Goal: Complete application form

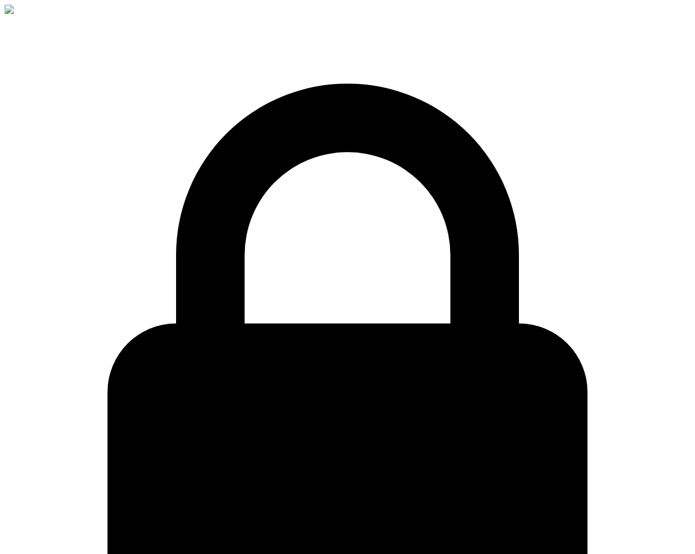
type input "Jakhongi"
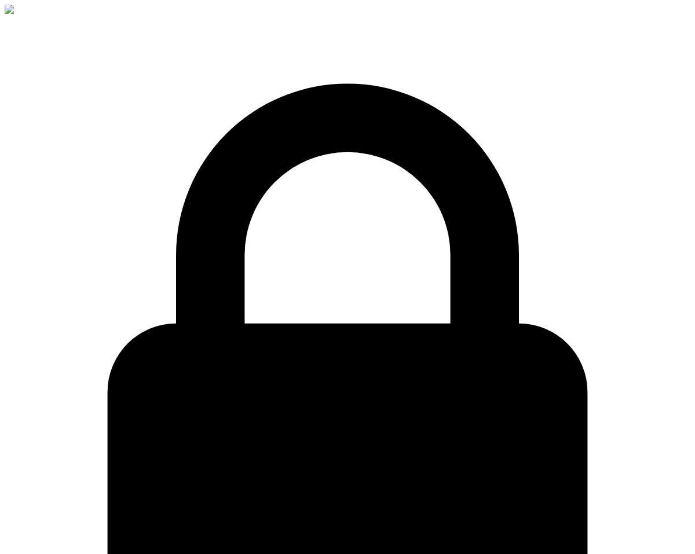
type input "a"
type input "Abdukhamidov"
type input "jakhongirabdukhamidov@gmail.com"
type input "+9"
select select "ZZ"
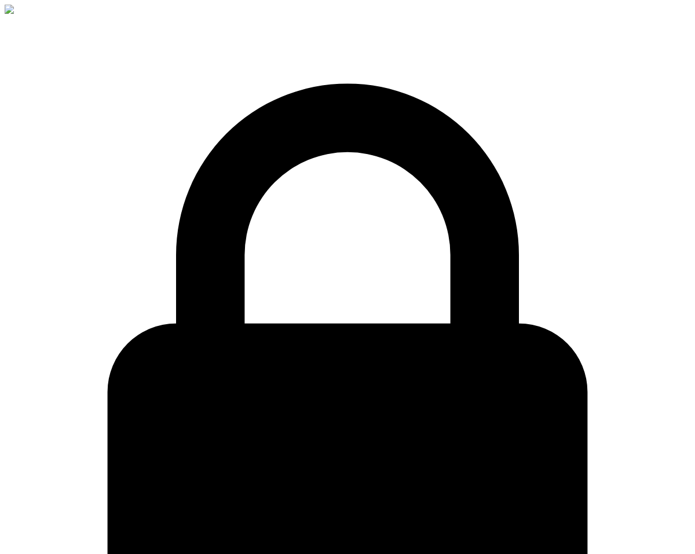
type input "+99"
select select "UZ"
type input "+998 33 787 07 74"
type input "20122-01-02"
type input "2001-01-02"
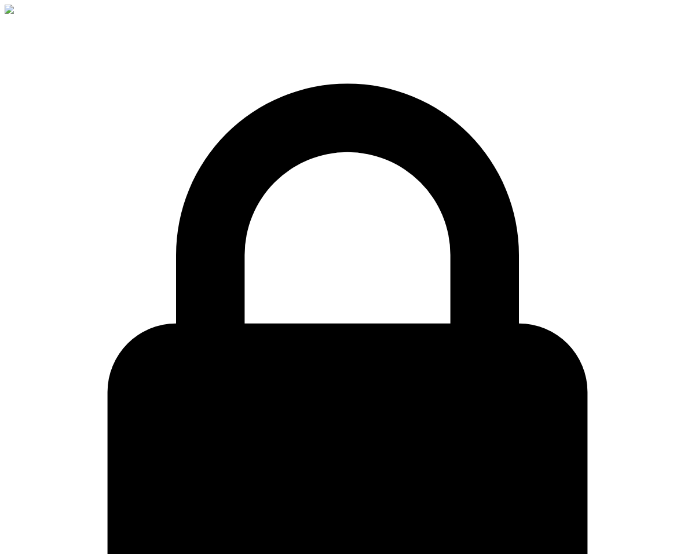
type input "uzbe"
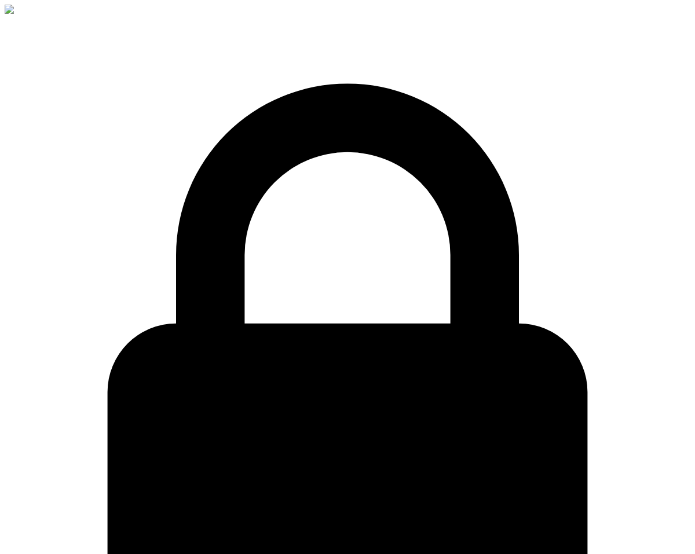
type input "452210"
select select "PASSPORT"
select select "MALE"
select select "ccp"
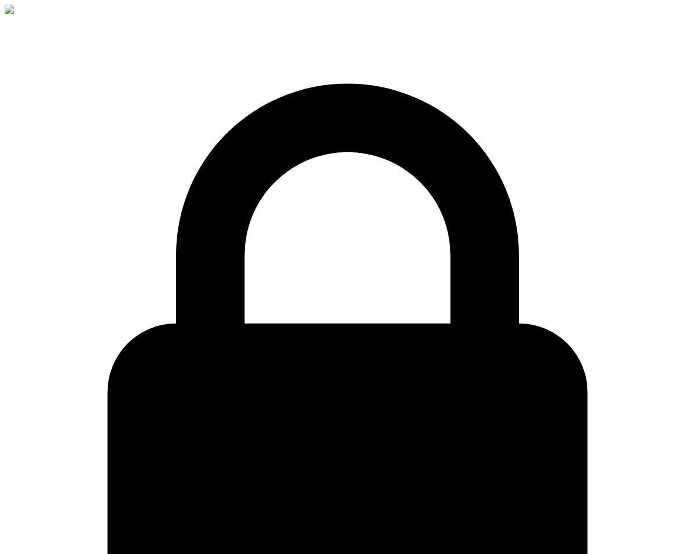
type input "test"
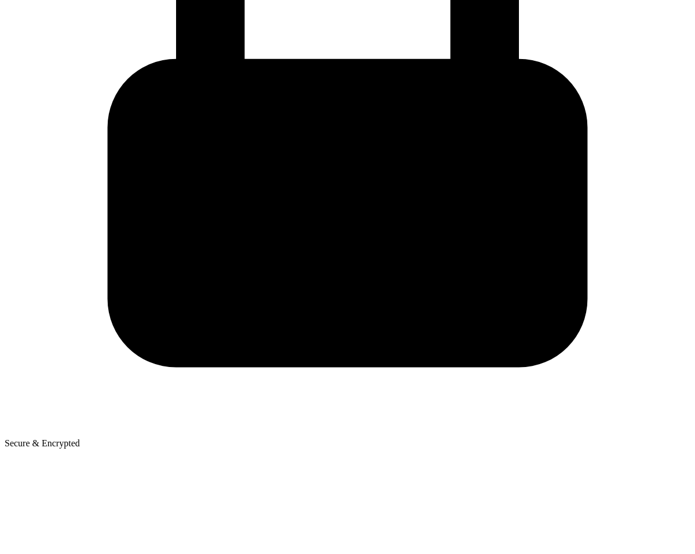
scroll to position [290, 0]
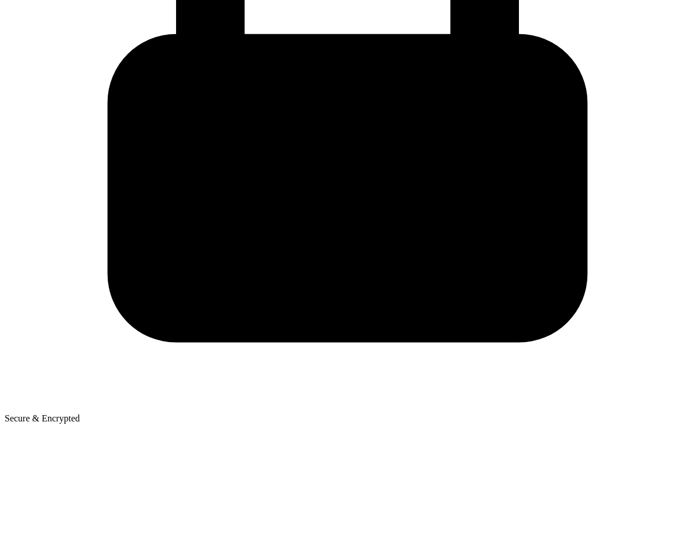
type input "test"
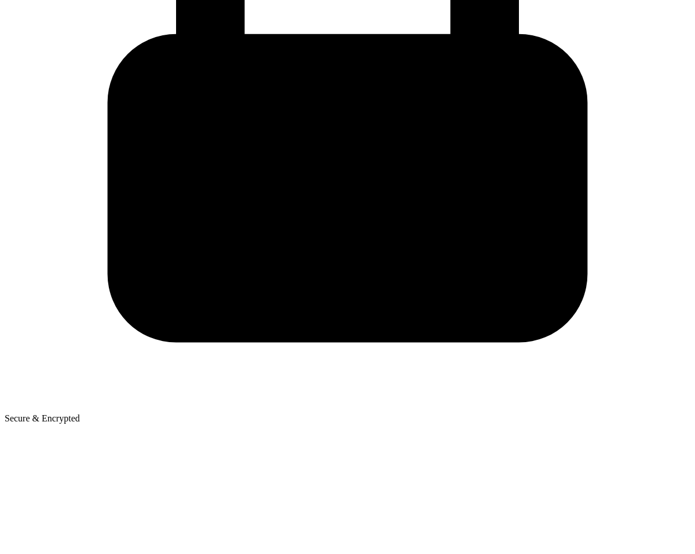
type input "test"
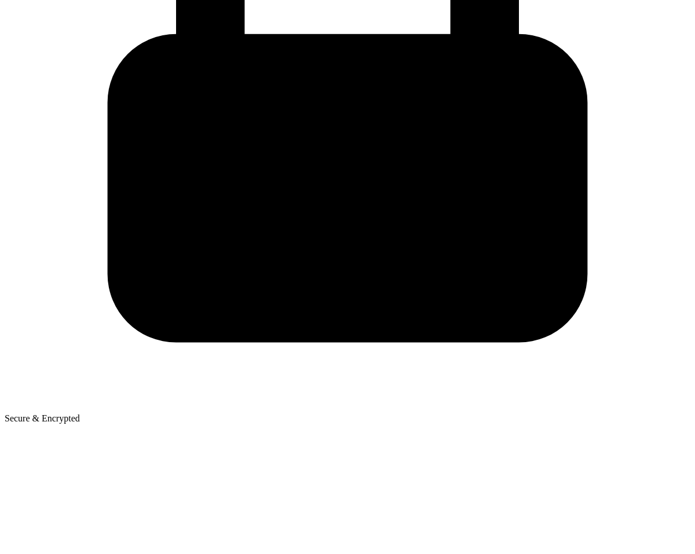
type input "1"
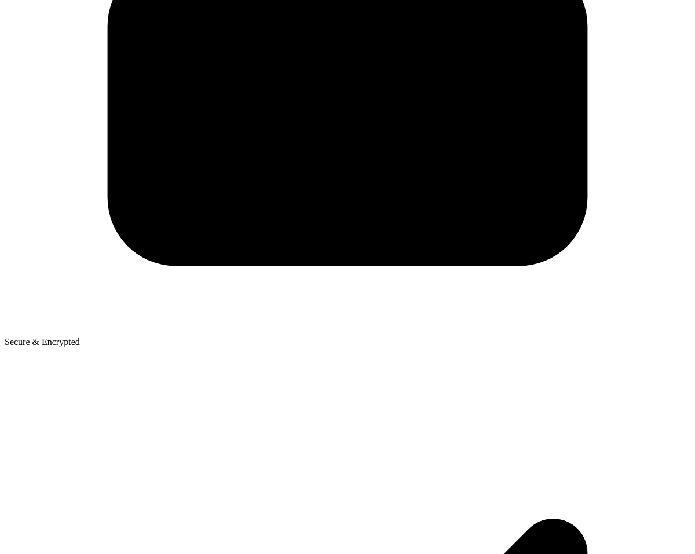
scroll to position [382, 0]
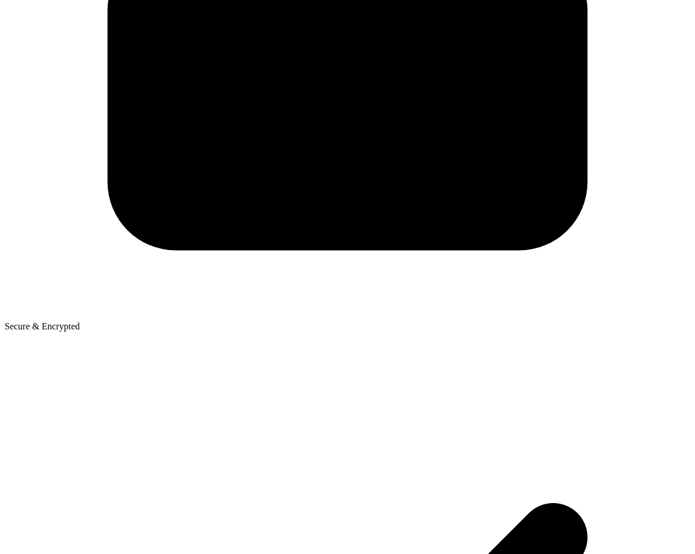
type input "123412312"
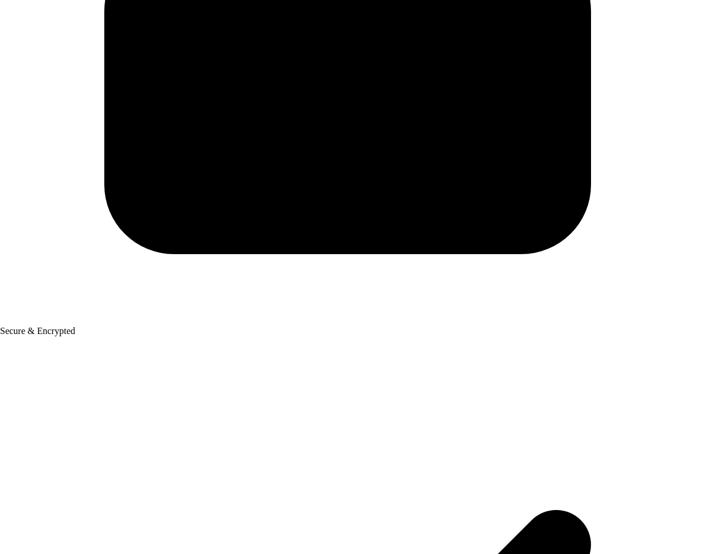
checkbox input "true"
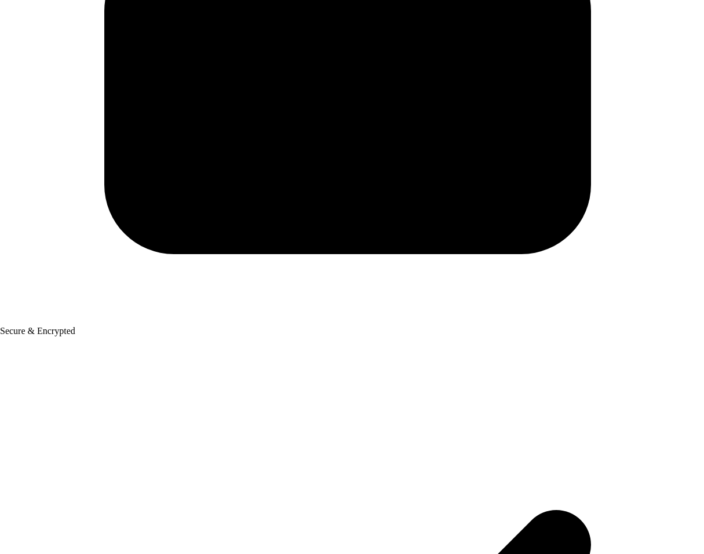
drag, startPoint x: 509, startPoint y: 328, endPoint x: 474, endPoint y: 337, distance: 35.8
checkbox input "true"
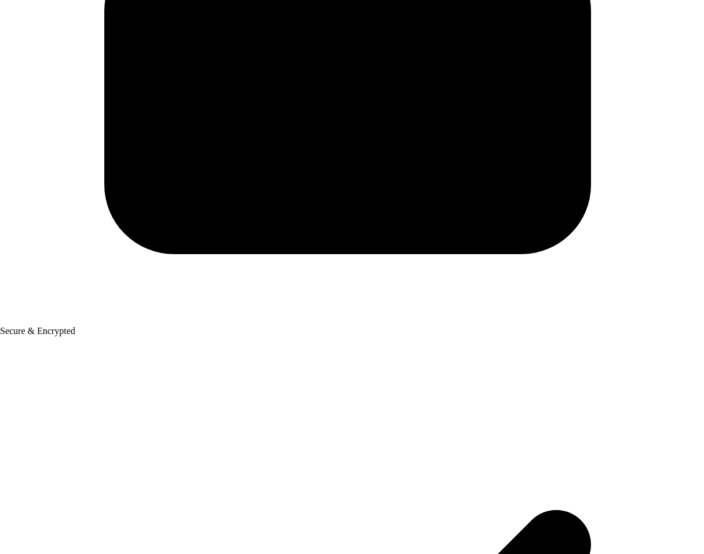
checkbox input "true"
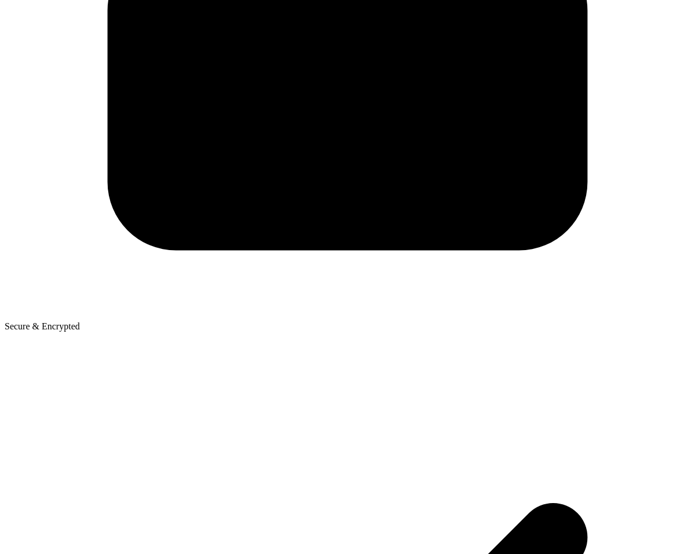
select select "eft"
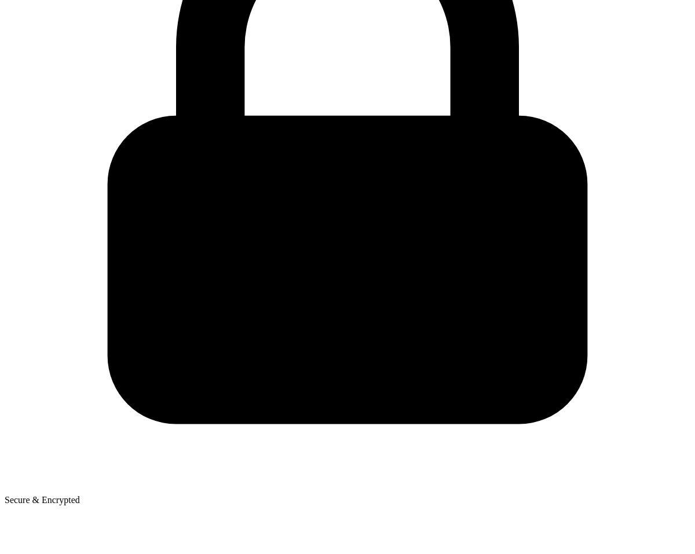
scroll to position [0, 0]
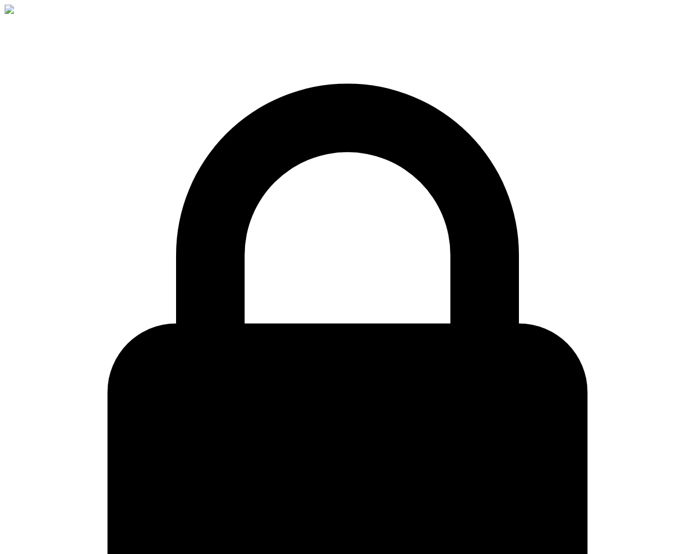
click at [64, 15] on img at bounding box center [38, 10] width 67 height 10
